Goal: Transaction & Acquisition: Purchase product/service

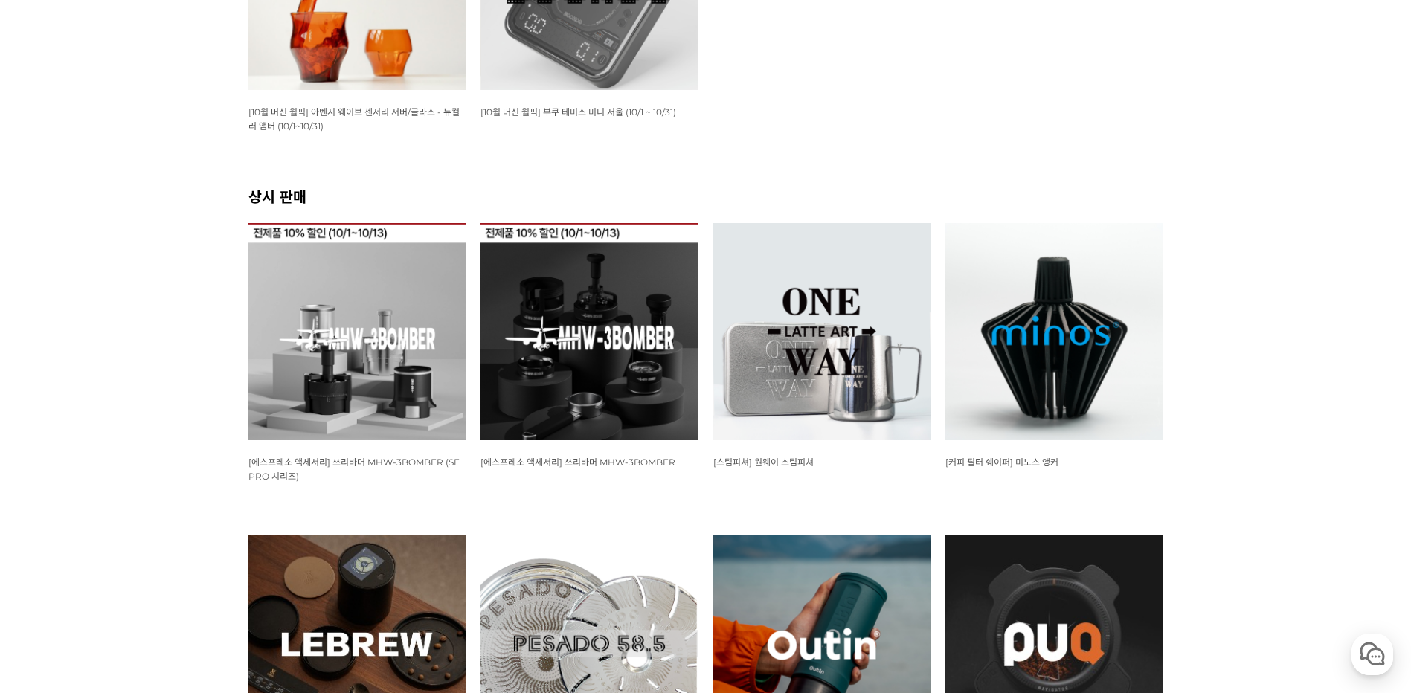
scroll to position [446, 0]
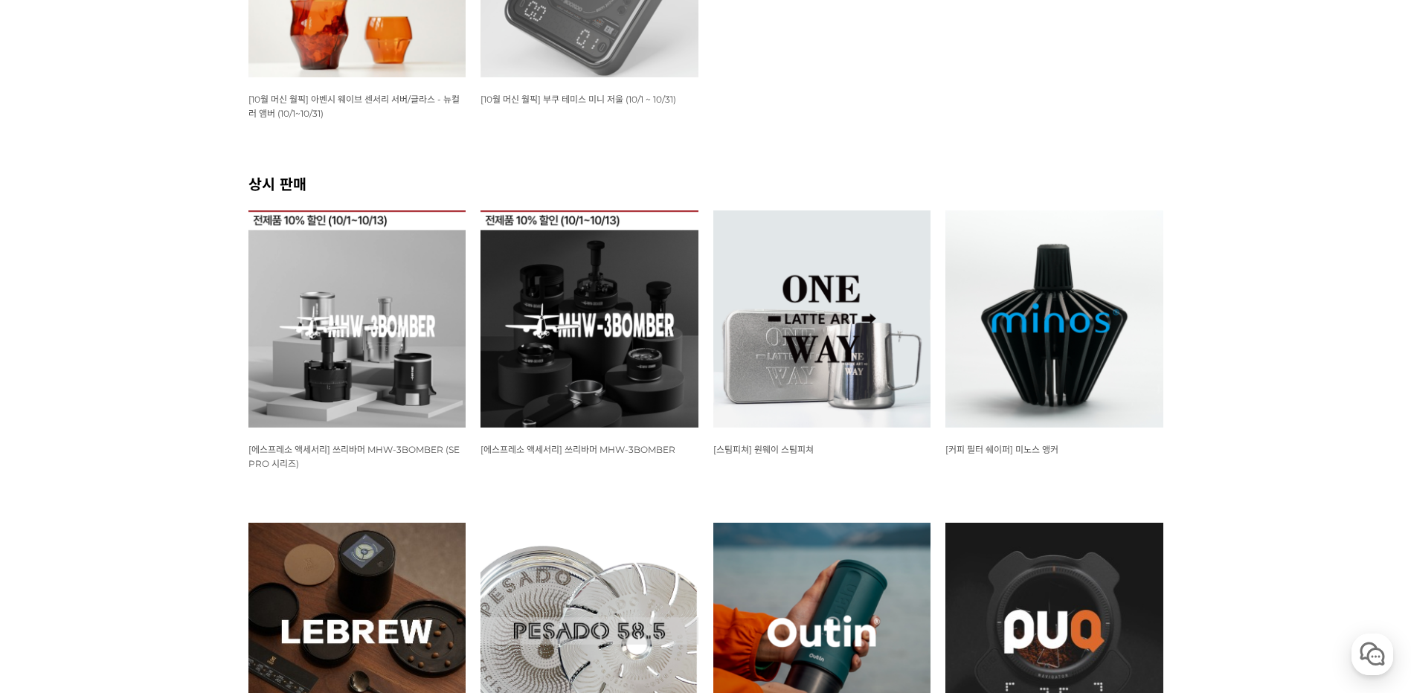
click at [866, 366] on img at bounding box center [822, 319] width 218 height 218
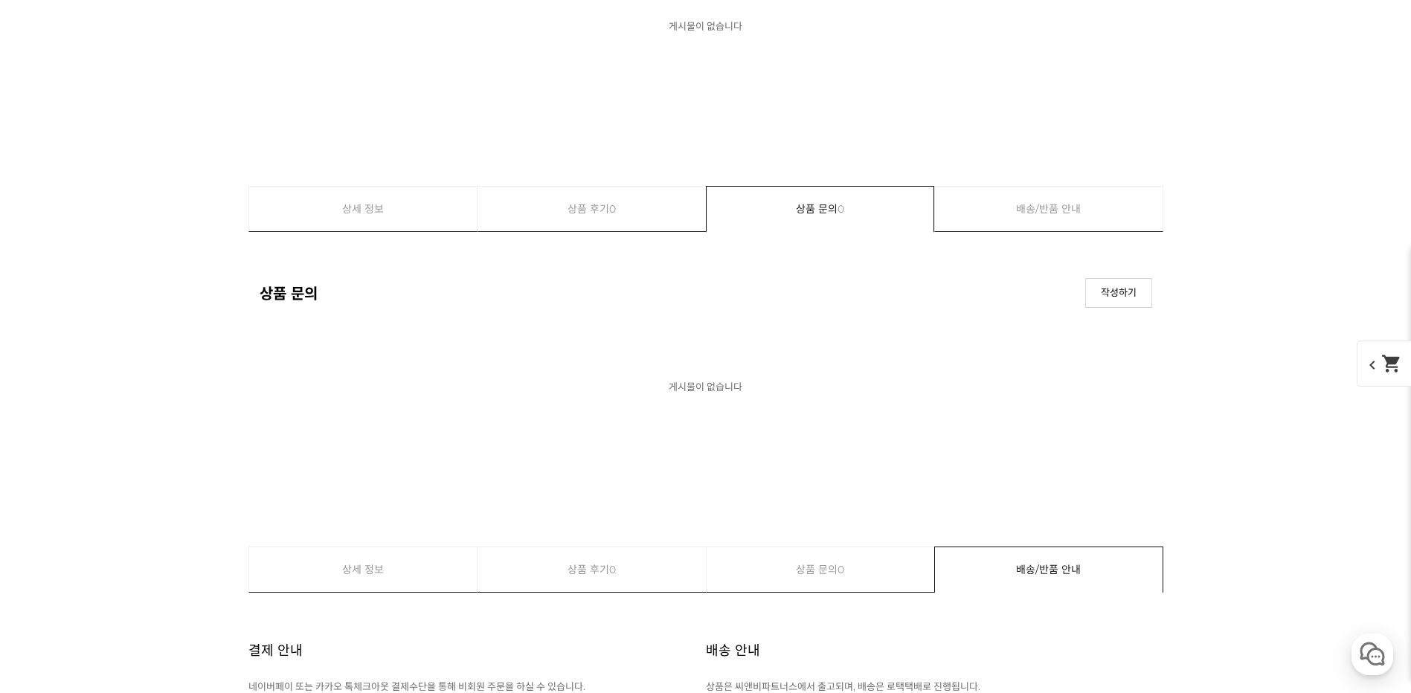
scroll to position [9593, 0]
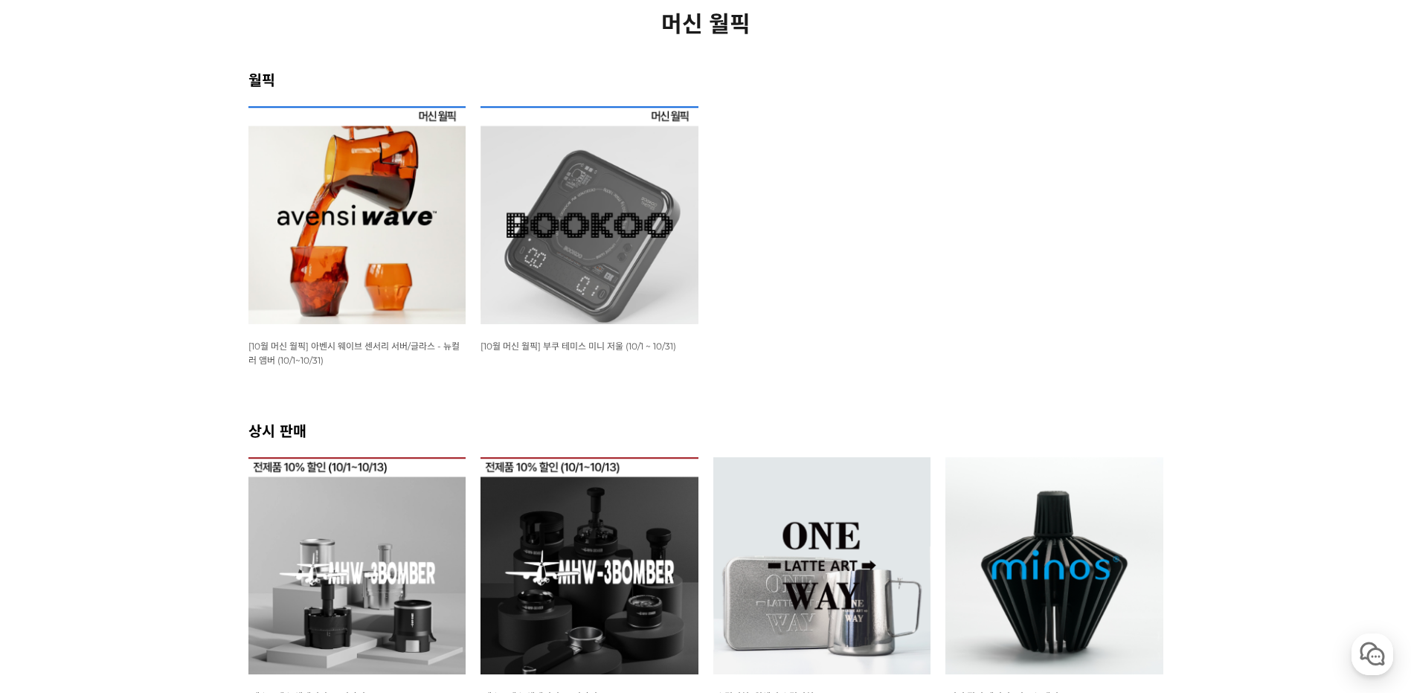
scroll to position [372, 0]
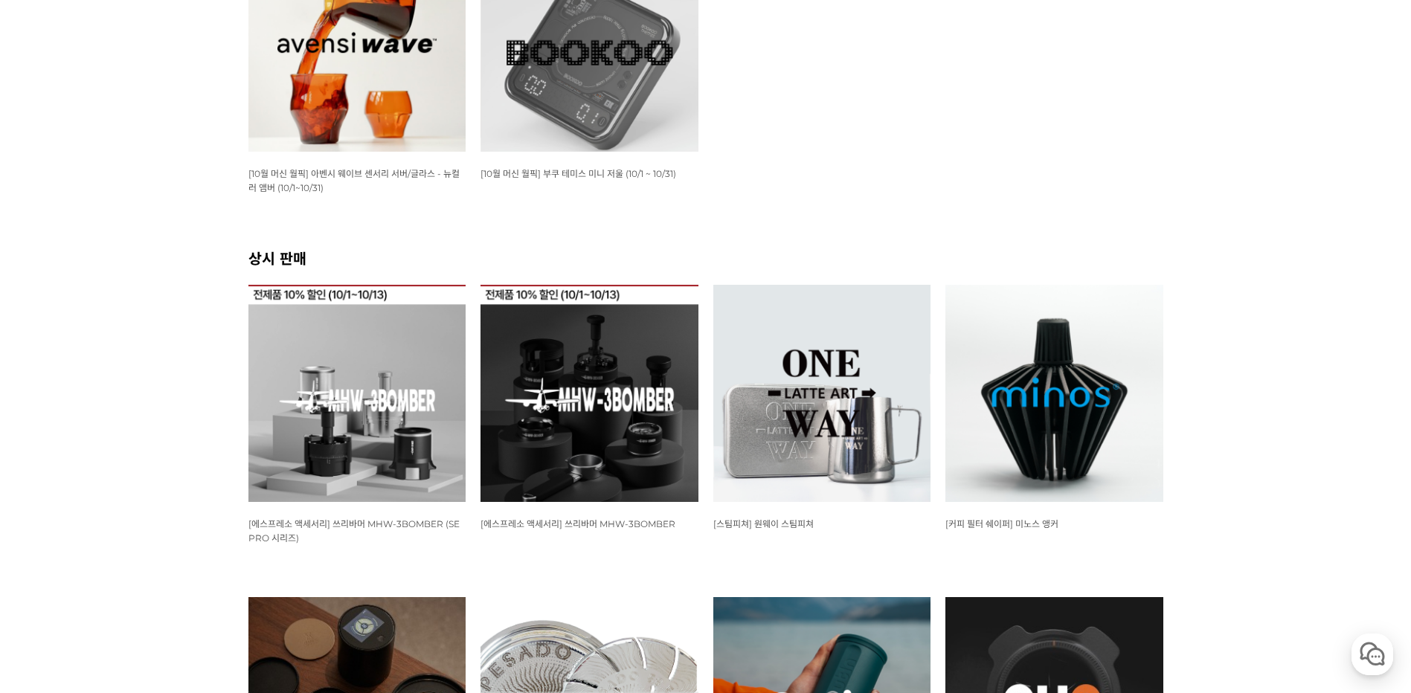
click at [810, 467] on img at bounding box center [822, 394] width 218 height 218
